Goal: Task Accomplishment & Management: Manage account settings

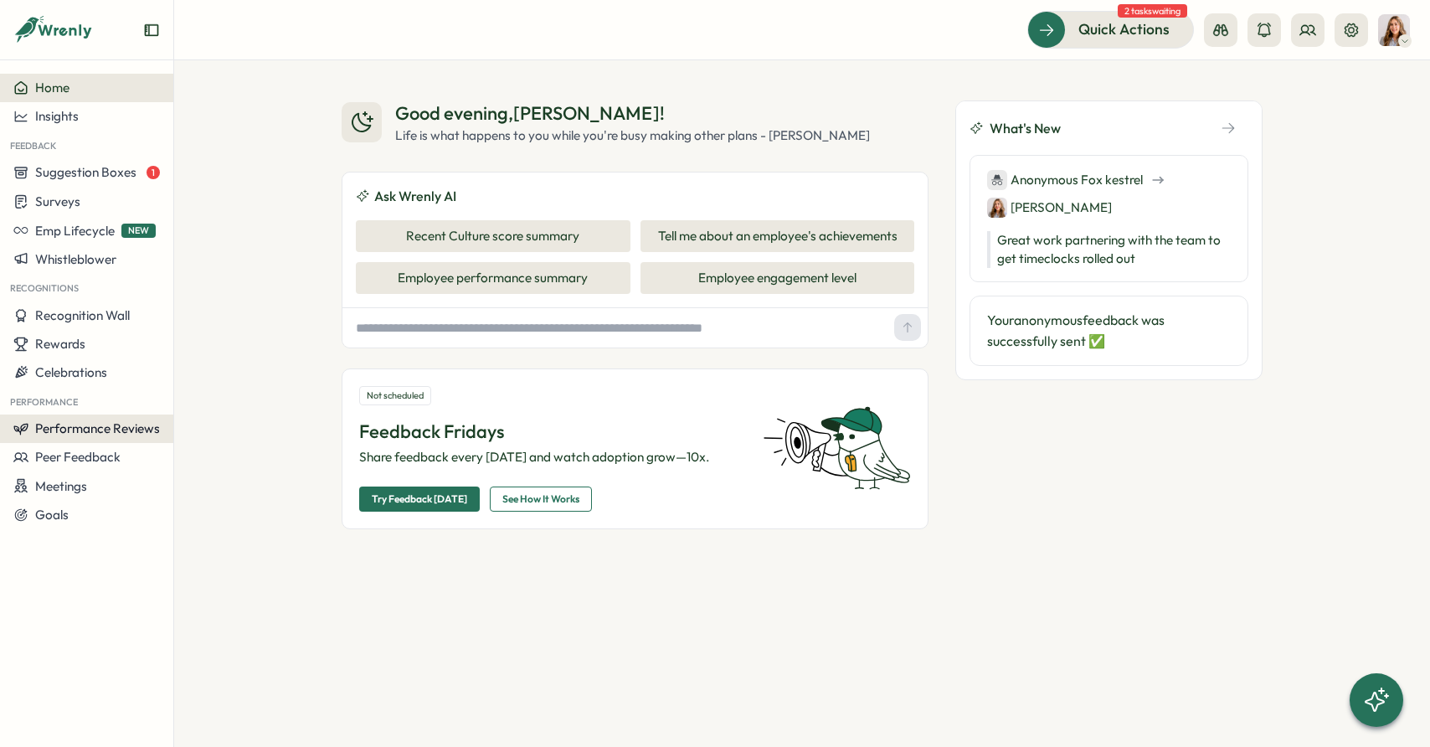
click at [78, 422] on span "Performance Reviews" at bounding box center [97, 428] width 125 height 16
click at [183, 395] on div "Reviews" at bounding box center [242, 397] width 130 height 18
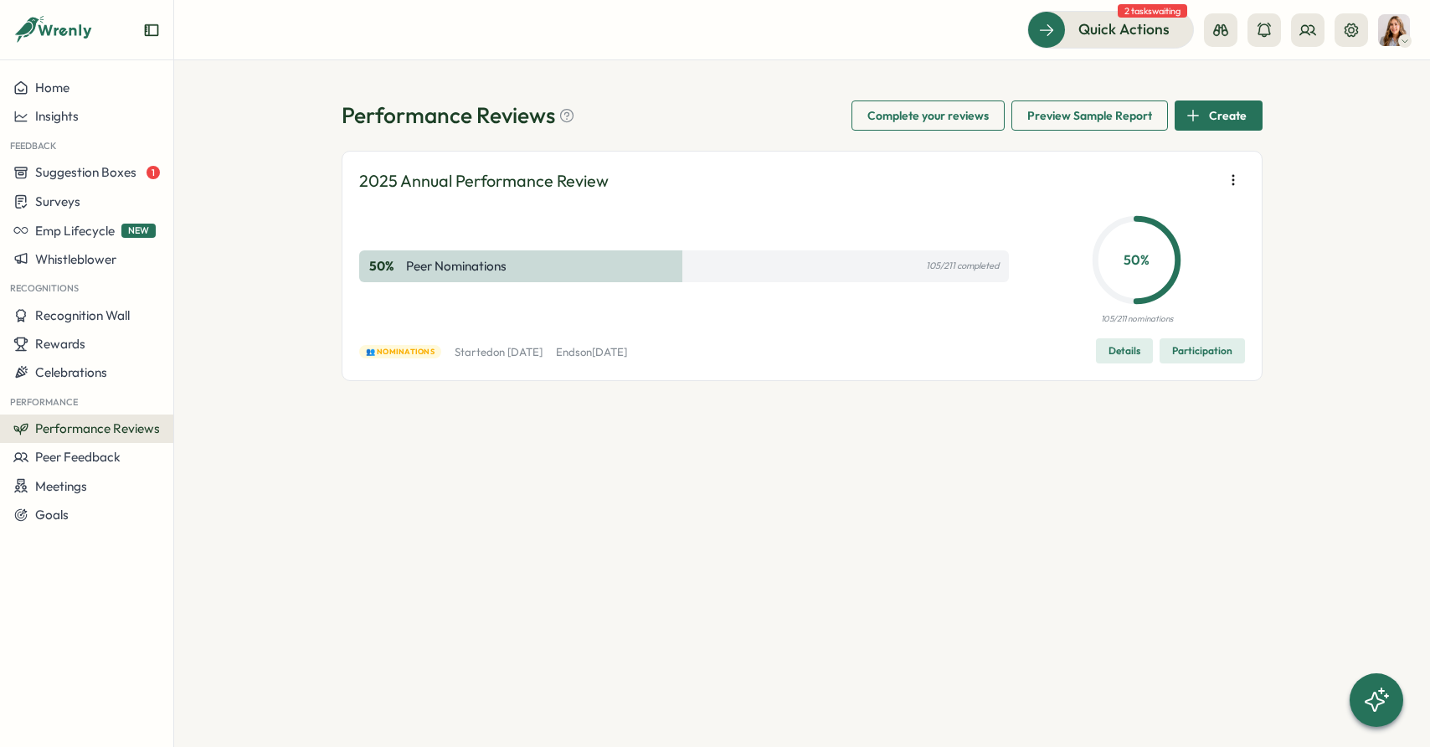
click at [1191, 352] on span "Participation" at bounding box center [1202, 350] width 60 height 23
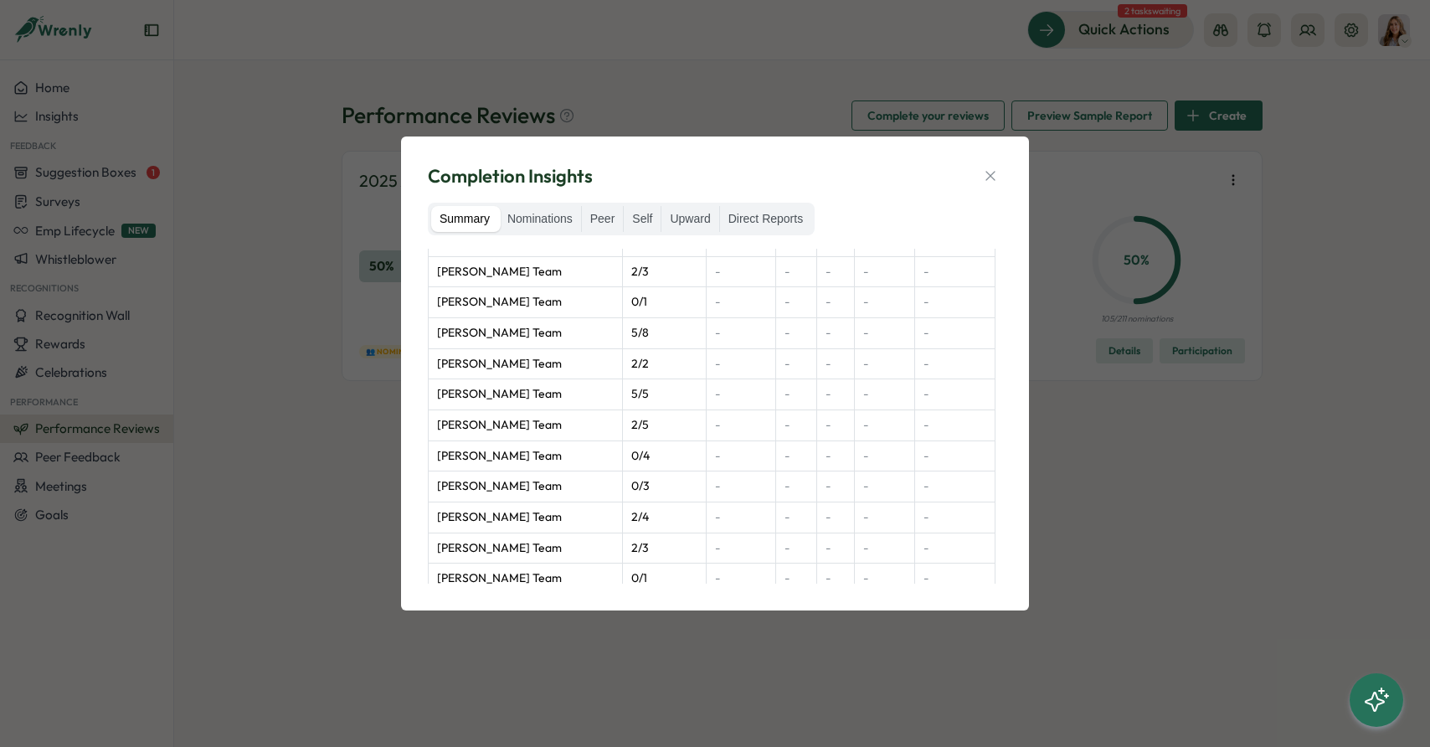
scroll to position [1384, 0]
click at [558, 223] on label "Nominations" at bounding box center [540, 219] width 82 height 27
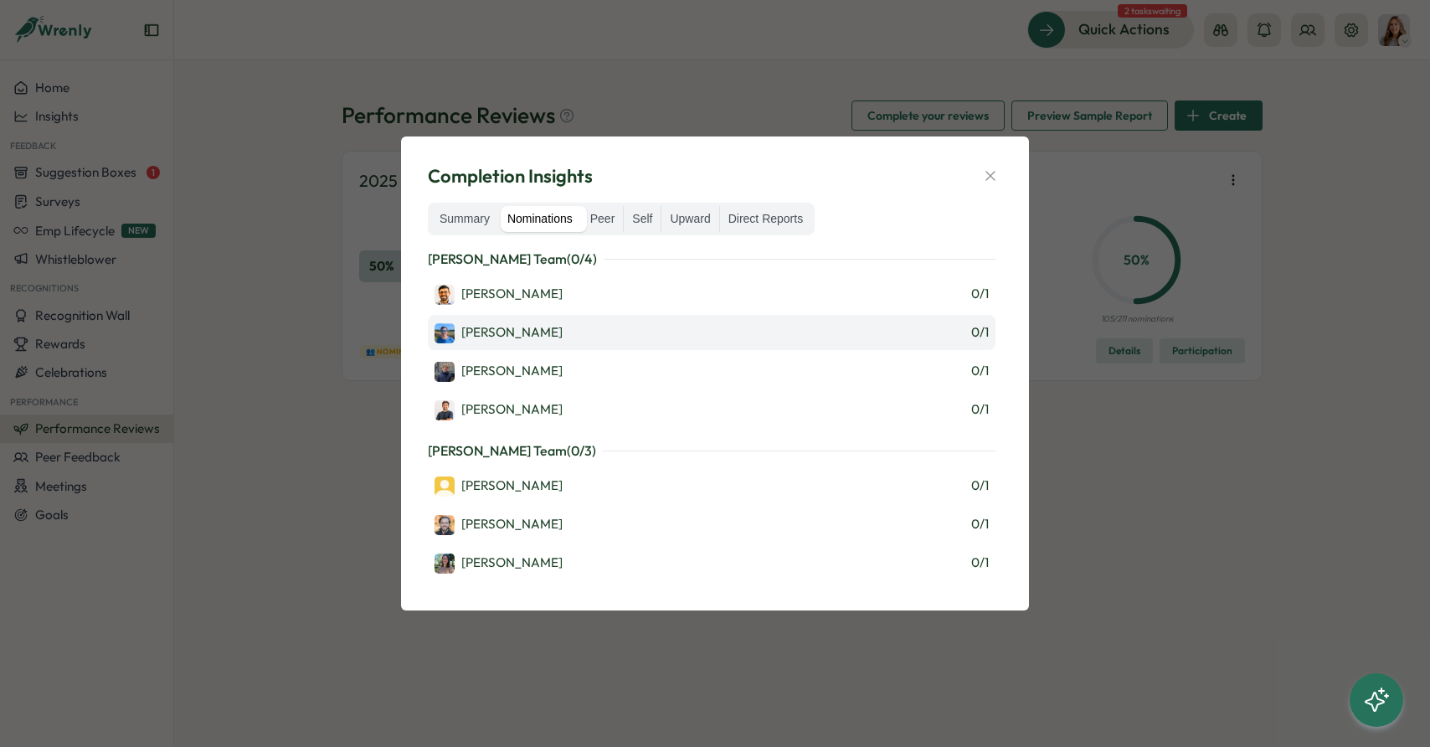
click at [563, 334] on div "[PERSON_NAME] 0 / 1" at bounding box center [711, 332] width 554 height 22
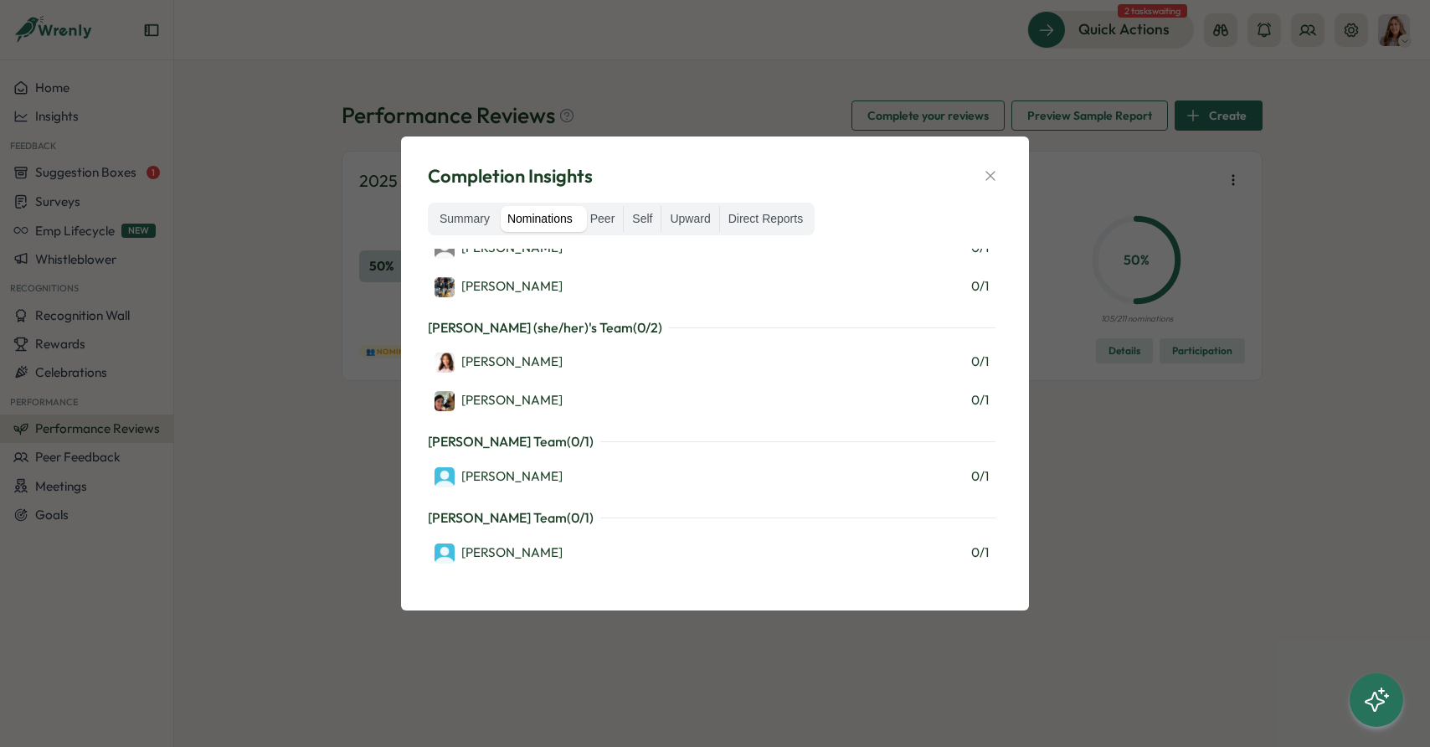
scroll to position [393, 0]
click at [513, 471] on div "[PERSON_NAME] 0 / 1" at bounding box center [711, 475] width 554 height 22
click at [999, 182] on button "button" at bounding box center [990, 175] width 23 height 23
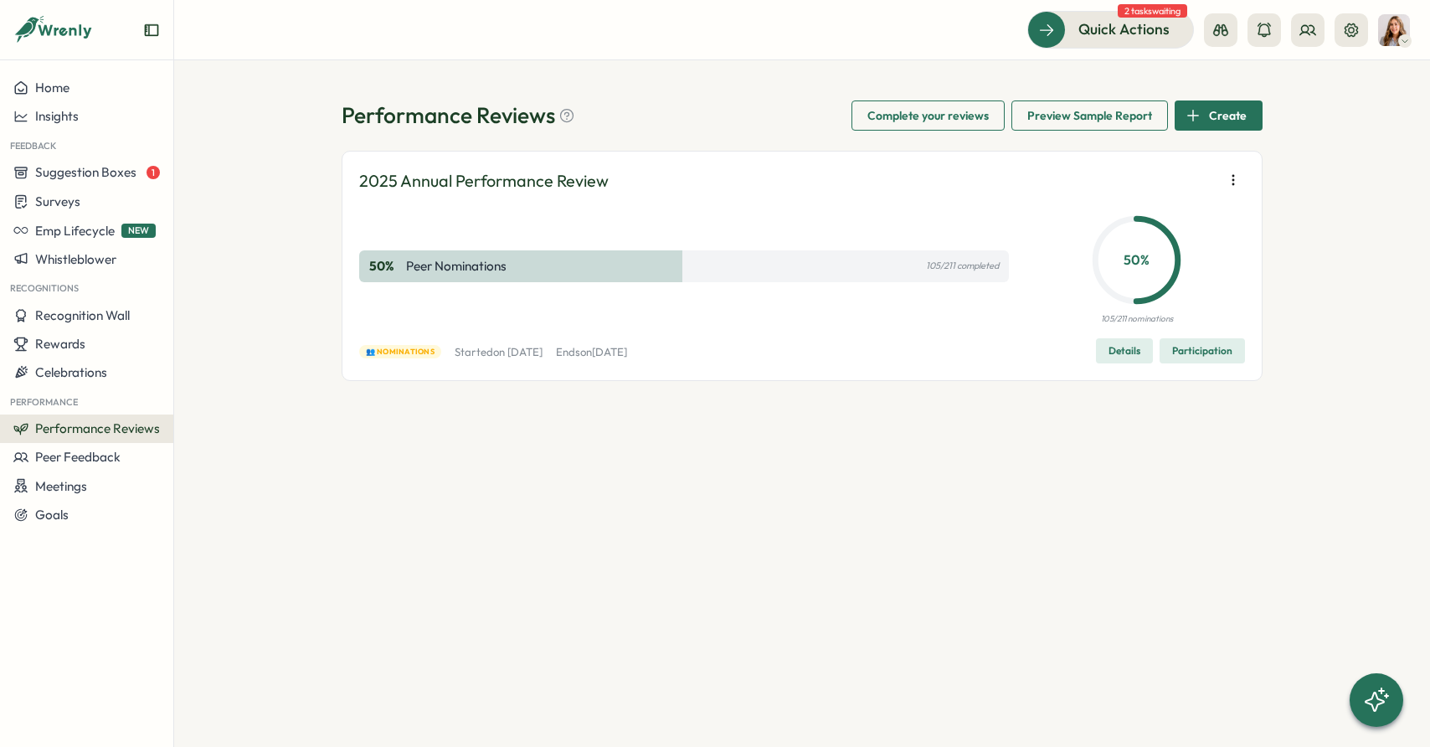
click at [1240, 172] on button "button" at bounding box center [1232, 179] width 23 height 23
click at [957, 311] on div "50 % Peer Nominations 105/211 completed" at bounding box center [684, 267] width 650 height 118
click at [1017, 373] on div "2025 Annual Performance Review 50 % Peer Nominations 105/211 completed 50 % 105…" at bounding box center [802, 266] width 921 height 230
click at [1105, 346] on button "Details" at bounding box center [1124, 350] width 57 height 25
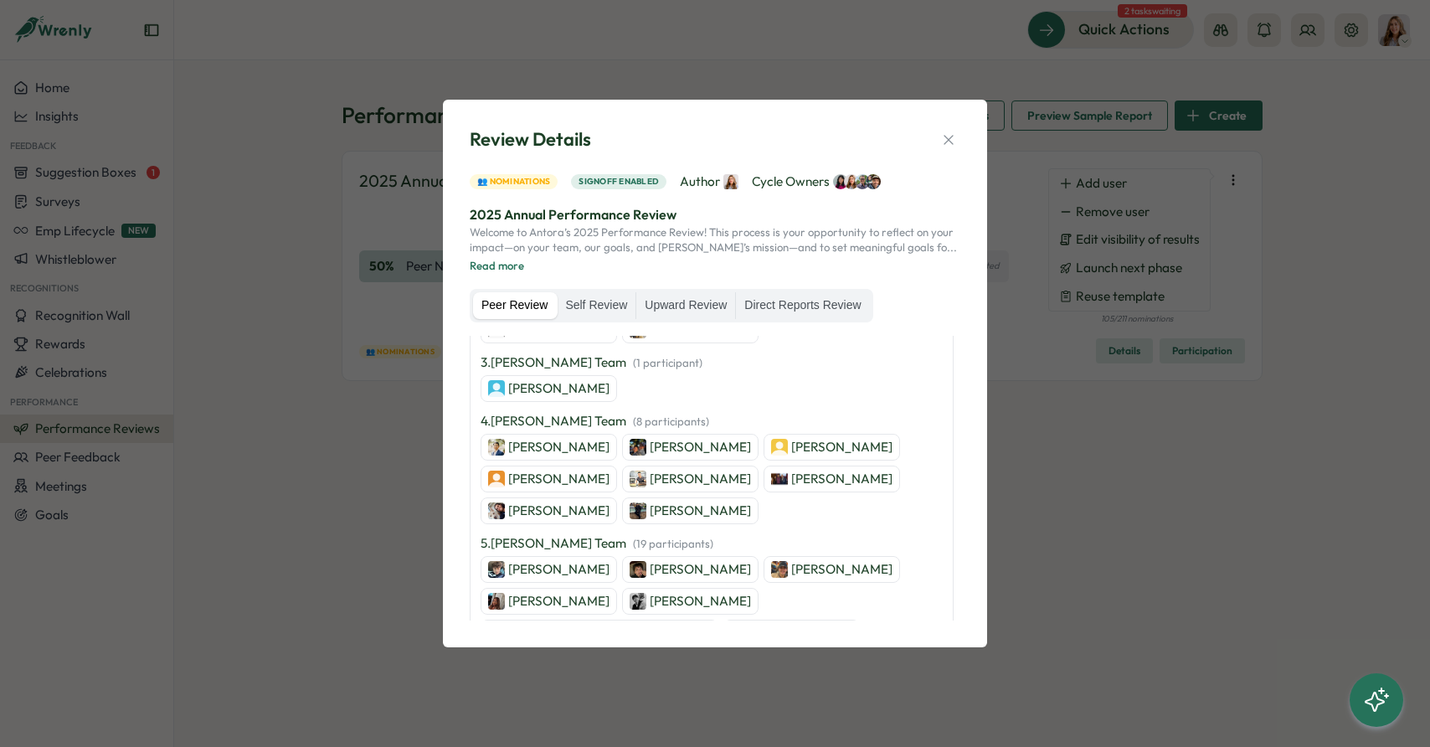
scroll to position [0, 0]
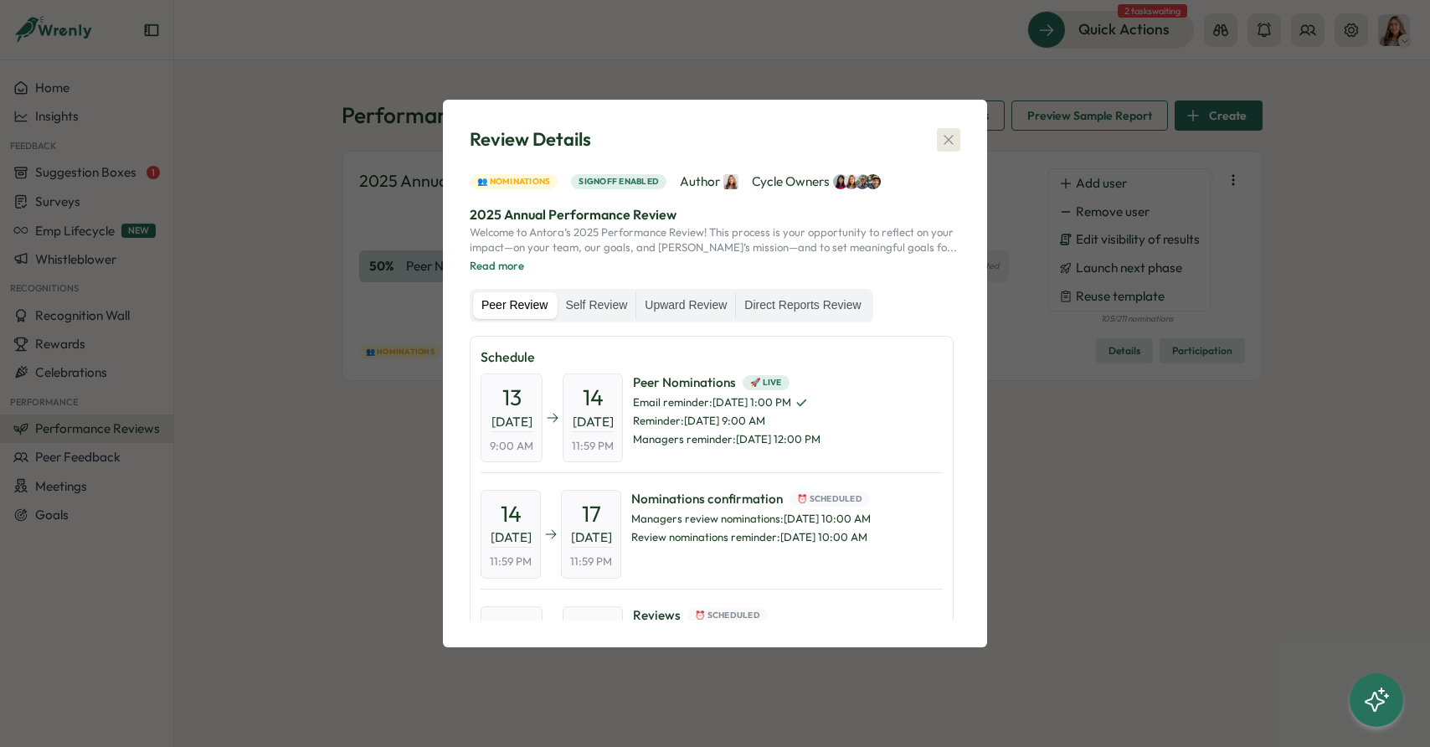
click at [948, 131] on icon "button" at bounding box center [948, 139] width 17 height 17
